Goal: Information Seeking & Learning: Learn about a topic

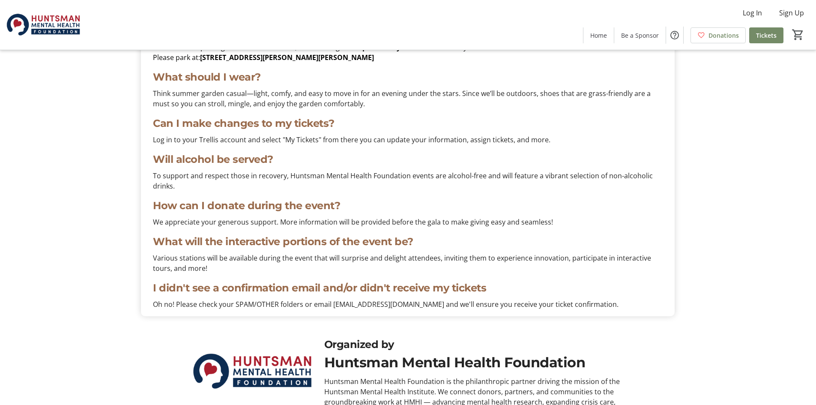
scroll to position [2784, 0]
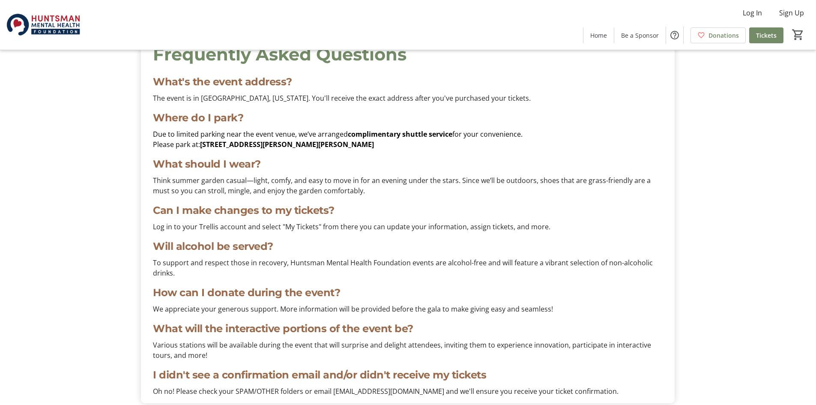
click at [202, 181] on p "Think summer garden casual—light, comfy, and easy to move in for an evening und…" at bounding box center [408, 185] width 510 height 21
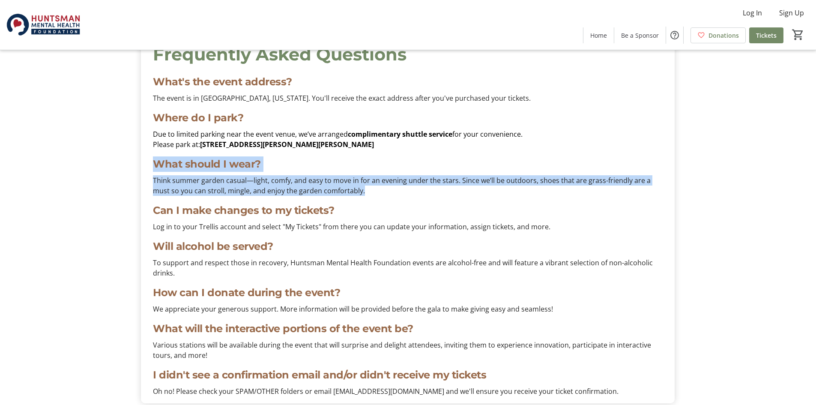
drag, startPoint x: 374, startPoint y: 190, endPoint x: 137, endPoint y: 166, distance: 238.1
click at [137, 166] on div "Frequently Asked Questions What's the event address? The event is in Holladay, …" at bounding box center [408, 219] width 544 height 368
click at [261, 193] on p "Think summer garden casual—light, comfy, and easy to move in for an evening und…" at bounding box center [408, 185] width 510 height 21
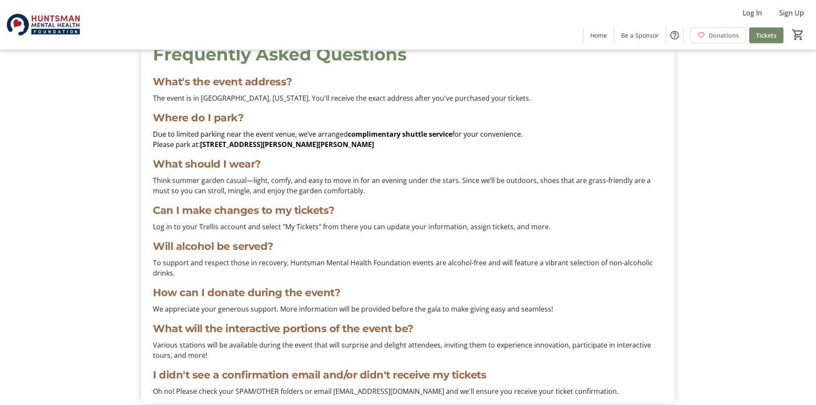
click at [521, 218] on p "Can I make changes to my tickets?" at bounding box center [408, 210] width 510 height 15
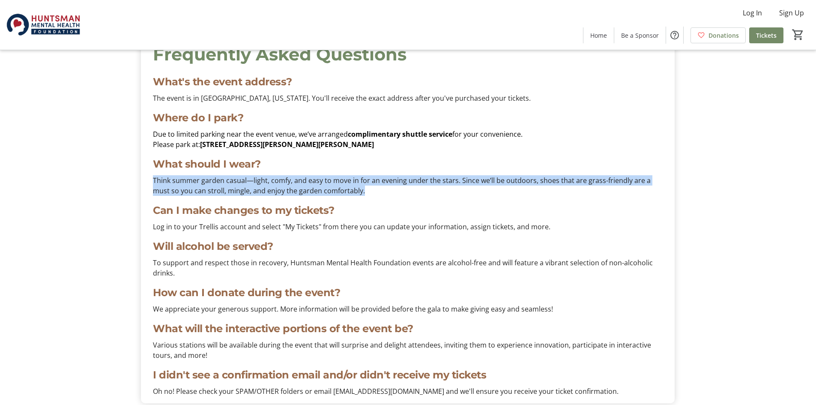
drag, startPoint x: 341, startPoint y: 192, endPoint x: 136, endPoint y: 179, distance: 204.7
click at [136, 179] on div "Frequently Asked Questions What's the event address? The event is in Holladay, …" at bounding box center [408, 219] width 544 height 368
copy p "Think summer garden casual—light, comfy, and easy to move in for an evening und…"
click at [287, 185] on p "Think summer garden casual—light, comfy, and easy to move in for an evening und…" at bounding box center [408, 185] width 510 height 21
drag, startPoint x: 353, startPoint y: 190, endPoint x: 141, endPoint y: 181, distance: 212.2
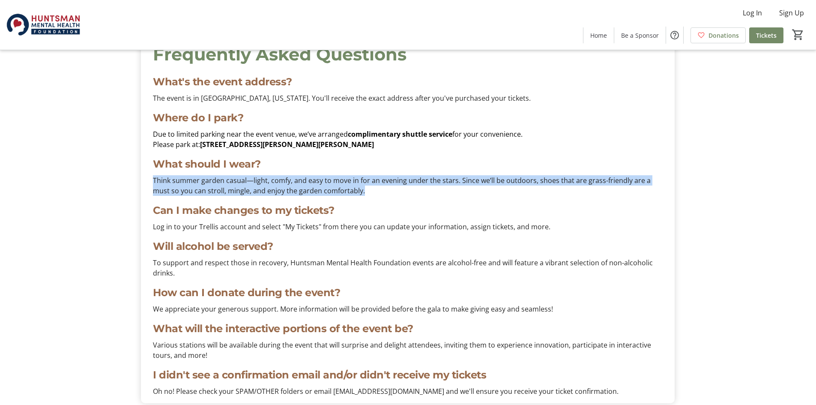
click at [141, 181] on mat-card-content "Frequently Asked Questions What's the event address? The event is in Holladay, …" at bounding box center [408, 219] width 534 height 368
copy p "Think summer garden casual—light, comfy, and easy to move in for an evening und…"
click at [138, 181] on div "Frequently Asked Questions What's the event address? The event is in Holladay, …" at bounding box center [408, 219] width 544 height 368
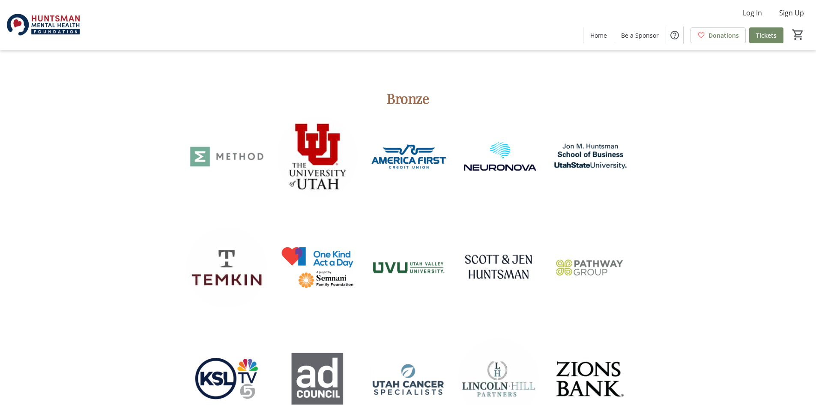
scroll to position [1970, 0]
